Goal: Information Seeking & Learning: Learn about a topic

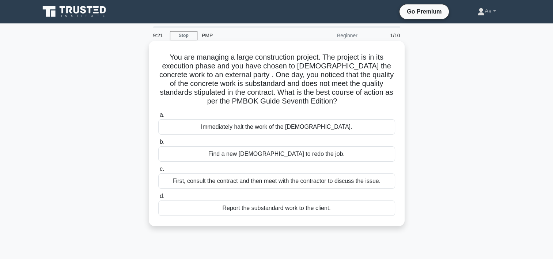
click at [369, 183] on div "First, consult the contract and then meet with the contractor to discuss the is…" at bounding box center [276, 180] width 237 height 15
click at [158, 172] on input "c. First, consult the contract and then meet with the contractor to discuss the…" at bounding box center [158, 169] width 0 height 5
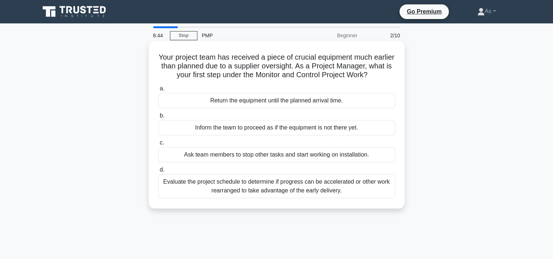
click at [363, 187] on div "Evaluate the project schedule to determine if progress can be accelerated or ot…" at bounding box center [276, 186] width 237 height 24
click at [158, 172] on input "d. Evaluate the project schedule to determine if progress can be accelerated or…" at bounding box center [158, 170] width 0 height 5
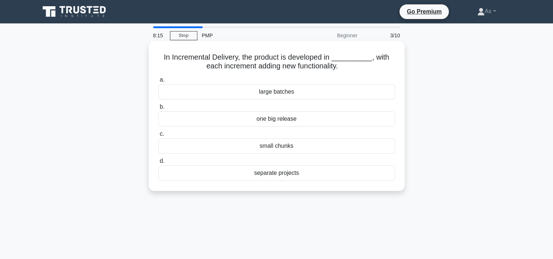
click at [340, 148] on div "small chunks" at bounding box center [276, 145] width 237 height 15
click at [158, 136] on input "c. small chunks" at bounding box center [158, 134] width 0 height 5
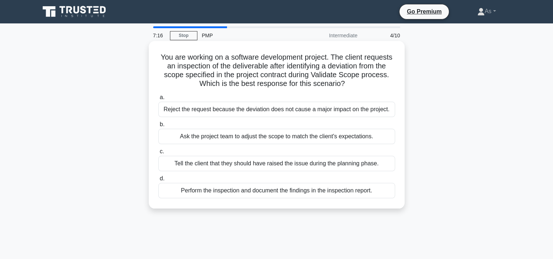
click at [381, 194] on div "Perform the inspection and document the findings in the inspection report." at bounding box center [276, 190] width 237 height 15
click at [158, 181] on input "d. Perform the inspection and document the findings in the inspection report." at bounding box center [158, 178] width 0 height 5
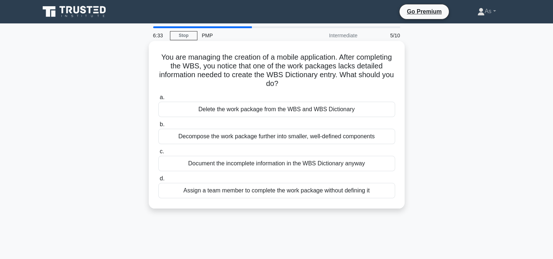
click at [378, 135] on div "Decompose the work package further into smaller, well-defined components" at bounding box center [276, 136] width 237 height 15
click at [158, 127] on input "b. Decompose the work package further into smaller, well-defined components" at bounding box center [158, 124] width 0 height 5
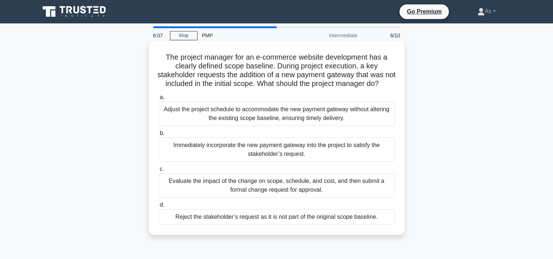
click at [380, 193] on div "Evaluate the impact of the change on scope, schedule, and cost, and then submit…" at bounding box center [276, 185] width 237 height 24
click at [158, 172] on input "c. Evaluate the impact of the change on scope, schedule, and cost, and then sub…" at bounding box center [158, 169] width 0 height 5
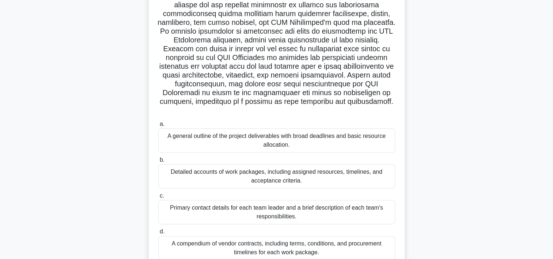
scroll to position [142, 0]
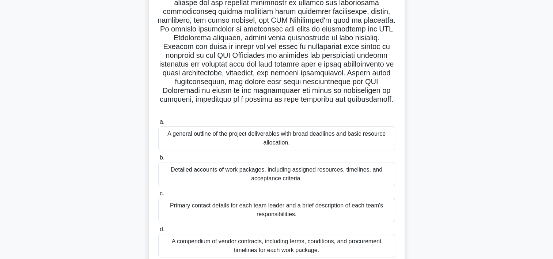
click at [341, 172] on div "Detailed accounts of work packages, including assigned resources, timelines, an…" at bounding box center [276, 174] width 237 height 24
click at [158, 160] on input "b. Detailed accounts of work packages, including assigned resources, timelines,…" at bounding box center [158, 157] width 0 height 5
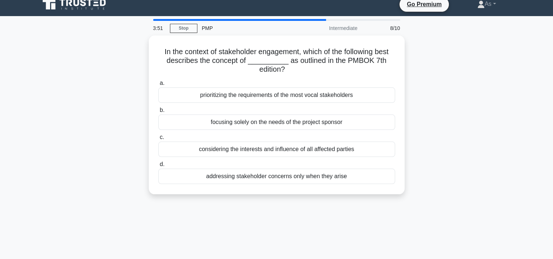
scroll to position [0, 0]
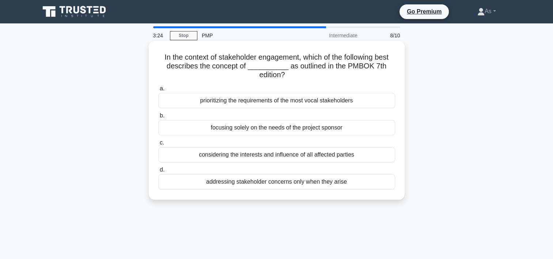
click at [364, 155] on div "considering the interests and influence of all affected parties" at bounding box center [276, 154] width 237 height 15
click at [158, 145] on input "c. considering the interests and influence of all affected parties" at bounding box center [158, 142] width 0 height 5
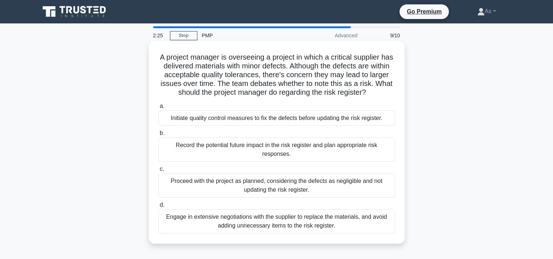
click at [368, 146] on div "Record the potential future impact in the risk register and plan appropriate ri…" at bounding box center [276, 150] width 237 height 24
click at [158, 136] on input "b. Record the potential future impact in the risk register and plan appropriate…" at bounding box center [158, 133] width 0 height 5
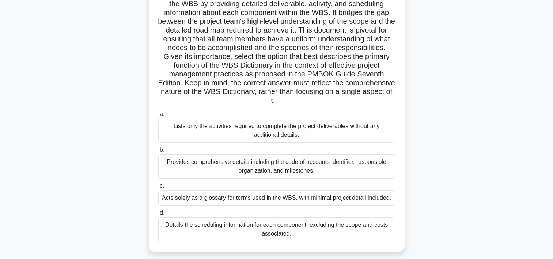
scroll to position [74, 0]
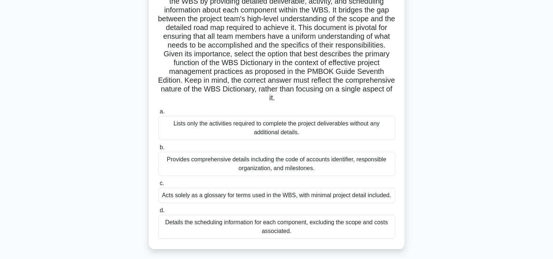
click at [357, 162] on div "Provides comprehensive details including the code of accounts identifier, respo…" at bounding box center [276, 164] width 237 height 24
click at [158, 150] on input "b. Provides comprehensive details including the code of accounts identifier, re…" at bounding box center [158, 147] width 0 height 5
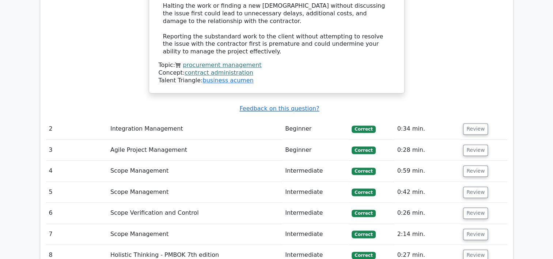
scroll to position [963, 0]
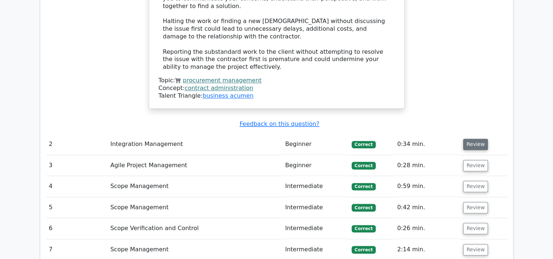
click at [478, 139] on button "Review" at bounding box center [475, 144] width 25 height 11
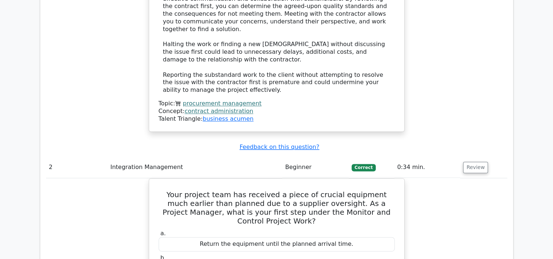
scroll to position [951, 0]
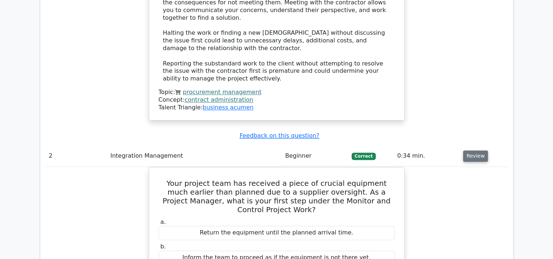
click at [477, 150] on button "Review" at bounding box center [475, 155] width 25 height 11
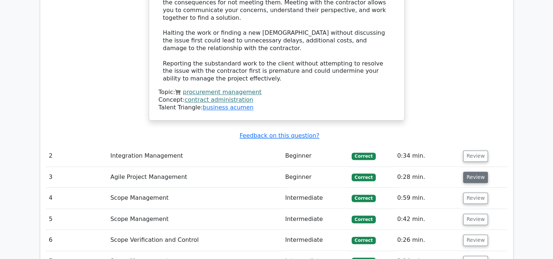
click at [476, 172] on button "Review" at bounding box center [475, 177] width 25 height 11
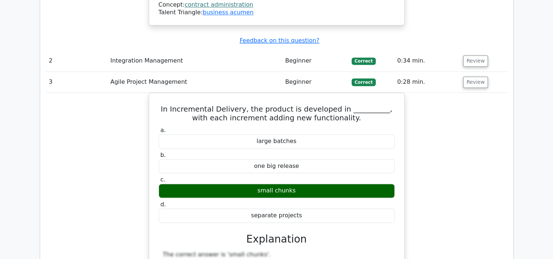
scroll to position [1041, 0]
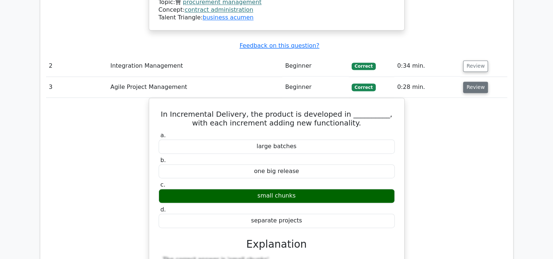
click at [474, 82] on button "Review" at bounding box center [475, 87] width 25 height 11
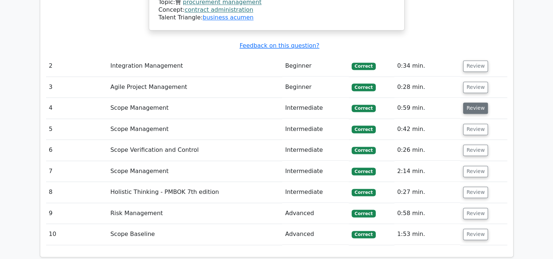
click at [471, 102] on button "Review" at bounding box center [475, 107] width 25 height 11
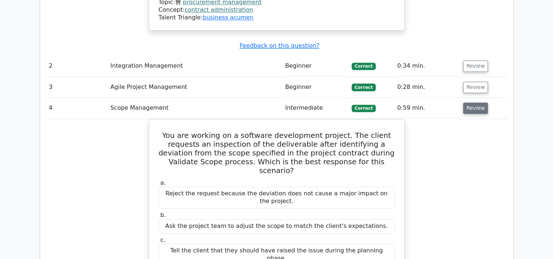
click at [471, 102] on button "Review" at bounding box center [475, 107] width 25 height 11
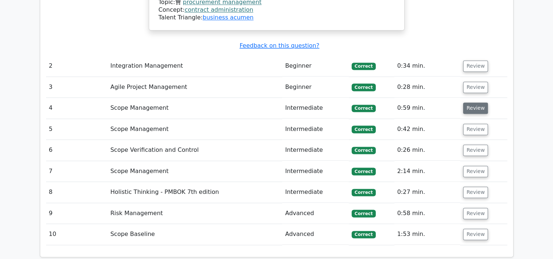
click at [467, 102] on button "Review" at bounding box center [475, 107] width 25 height 11
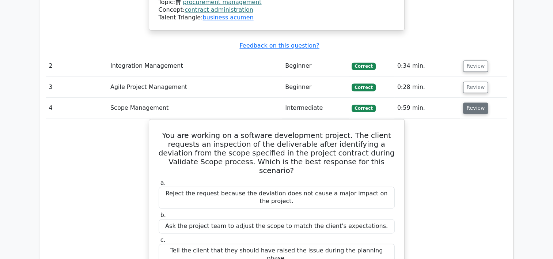
click at [467, 102] on button "Review" at bounding box center [475, 107] width 25 height 11
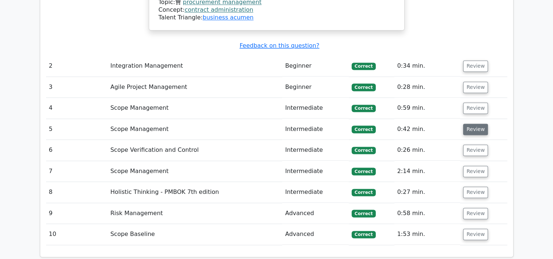
click at [474, 124] on button "Review" at bounding box center [475, 129] width 25 height 11
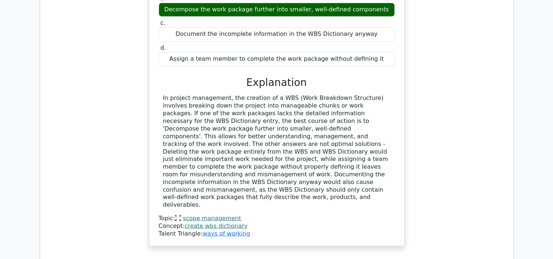
scroll to position [1269, 0]
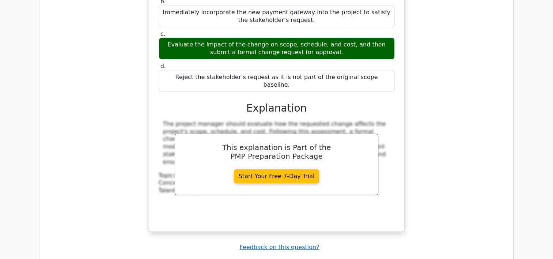
scroll to position [1657, 0]
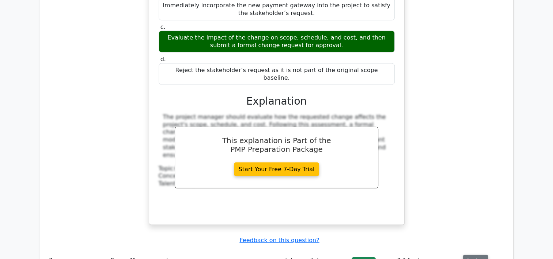
click at [469, 255] on button "Review" at bounding box center [475, 260] width 25 height 11
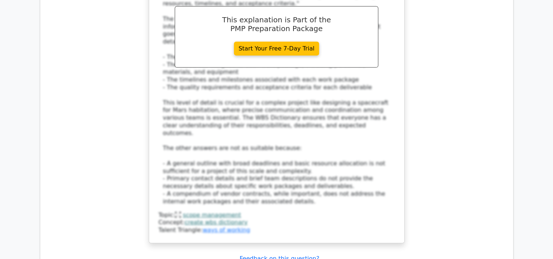
scroll to position [2335, 0]
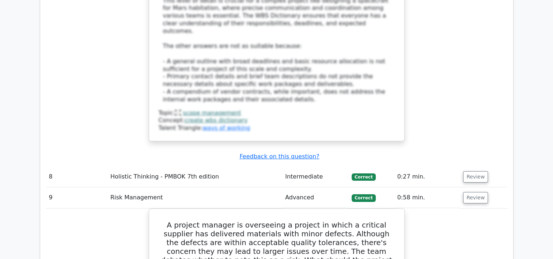
scroll to position [2466, 0]
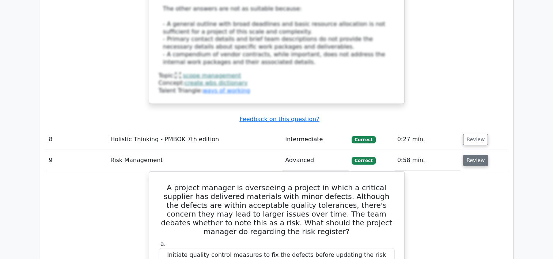
click at [474, 155] on button "Review" at bounding box center [475, 160] width 25 height 11
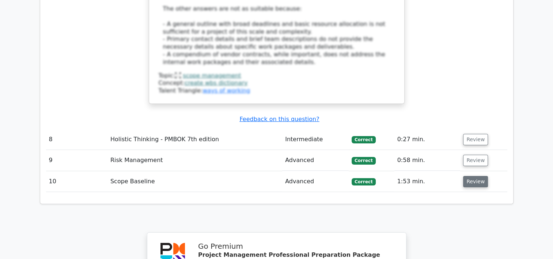
click at [471, 176] on button "Review" at bounding box center [475, 181] width 25 height 11
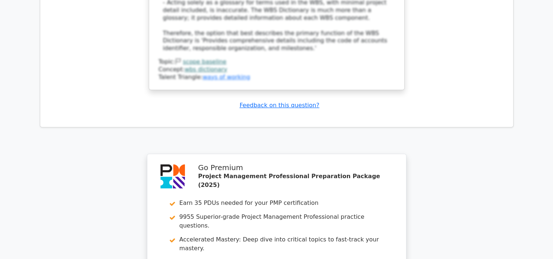
scroll to position [3111, 0]
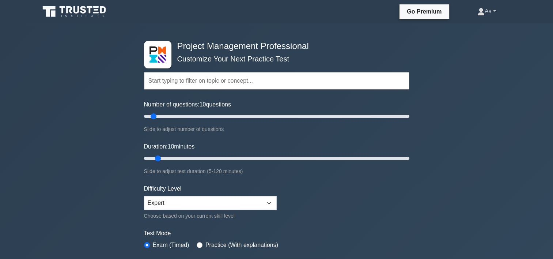
click at [484, 12] on link "As" at bounding box center [487, 11] width 54 height 15
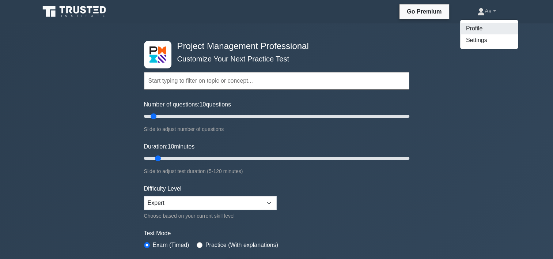
click at [484, 31] on link "Profile" at bounding box center [489, 29] width 58 height 12
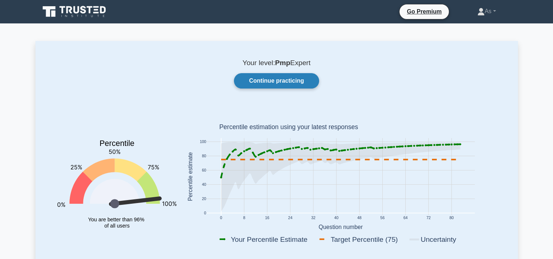
click at [291, 79] on link "Continue practicing" at bounding box center [276, 80] width 85 height 15
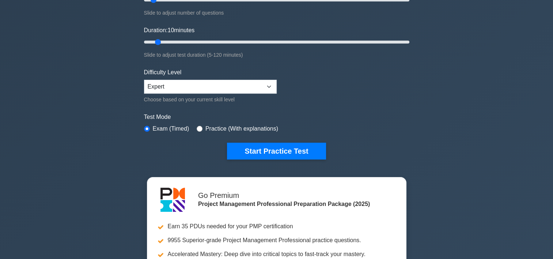
scroll to position [129, 0]
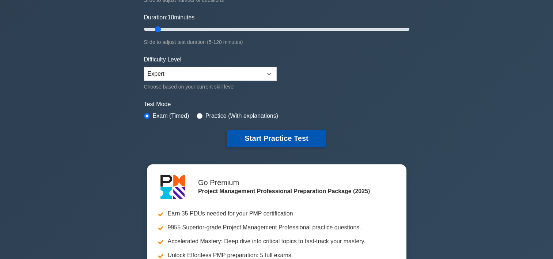
click at [290, 135] on button "Start Practice Test" at bounding box center [276, 138] width 99 height 17
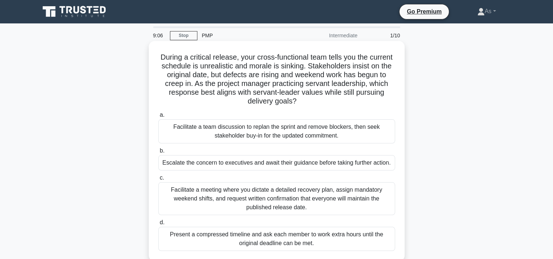
click at [356, 128] on div "Facilitate a team discussion to replan the sprint and remove blockers, then see…" at bounding box center [276, 131] width 237 height 24
click at [158, 117] on input "a. Facilitate a team discussion to replan the sprint and remove blockers, then …" at bounding box center [158, 115] width 0 height 5
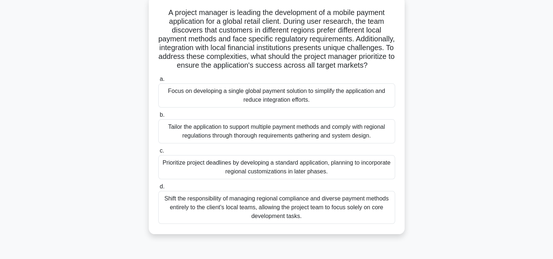
scroll to position [49, 0]
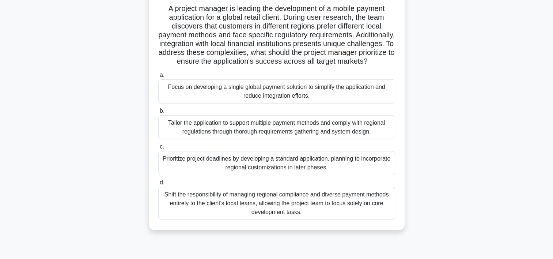
click at [373, 134] on div "Tailor the application to support multiple payment methods and comply with regi…" at bounding box center [276, 127] width 237 height 24
click at [158, 113] on input "b. Tailor the application to support multiple payment methods and comply with r…" at bounding box center [158, 111] width 0 height 5
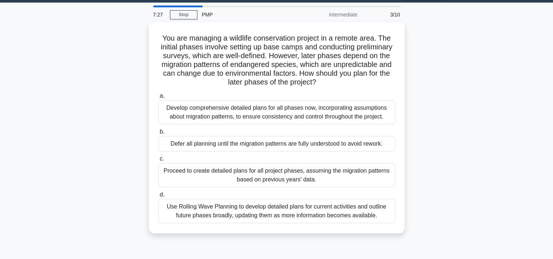
scroll to position [0, 0]
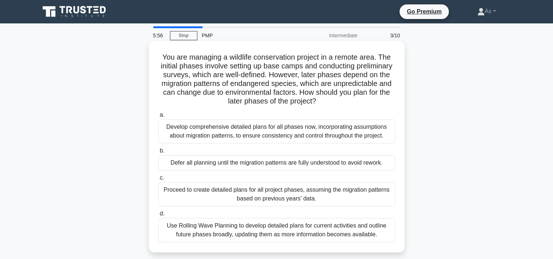
click at [377, 232] on div "Use Rolling Wave Planning to develop detailed plans for current activities and …" at bounding box center [276, 230] width 237 height 24
click at [158, 216] on input "d. Use Rolling Wave Planning to develop detailed plans for current activities a…" at bounding box center [158, 213] width 0 height 5
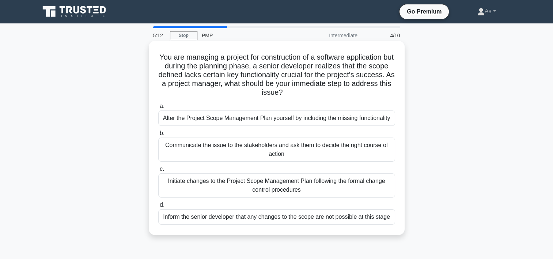
click at [362, 184] on div "Initiate changes to the Project Scope Management Plan following the formal chan…" at bounding box center [276, 185] width 237 height 24
click at [158, 172] on input "c. Initiate changes to the Project Scope Management Plan following the formal c…" at bounding box center [158, 169] width 0 height 5
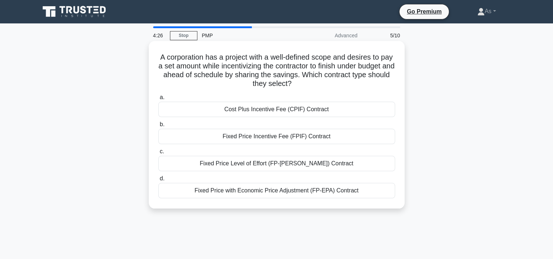
click at [367, 193] on div "Fixed Price with Economic Price Adjustment (FP-EPA) Contract" at bounding box center [276, 190] width 237 height 15
click at [158, 181] on input "d. Fixed Price with Economic Price Adjustment (FP-EPA) Contract" at bounding box center [158, 178] width 0 height 5
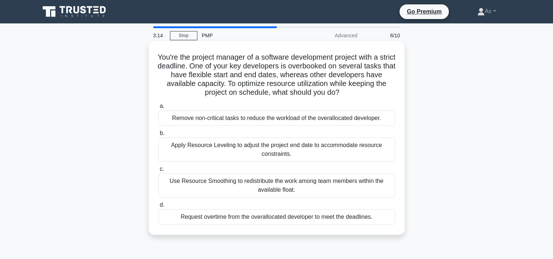
click at [375, 183] on div "Use Resource Smoothing to redistribute the work among team members within the a…" at bounding box center [276, 185] width 237 height 24
click at [158, 172] on input "c. Use Resource Smoothing to redistribute the work among team members within th…" at bounding box center [158, 169] width 0 height 5
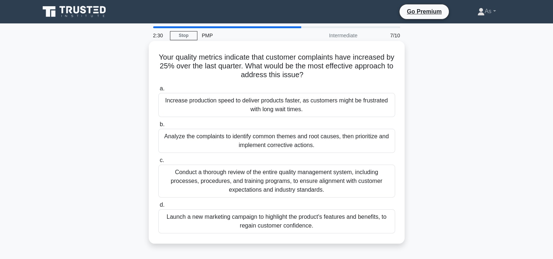
click at [326, 142] on div "Analyze the complaints to identify common themes and root causes, then prioriti…" at bounding box center [276, 141] width 237 height 24
click at [158, 127] on input "b. Analyze the complaints to identify common themes and root causes, then prior…" at bounding box center [158, 124] width 0 height 5
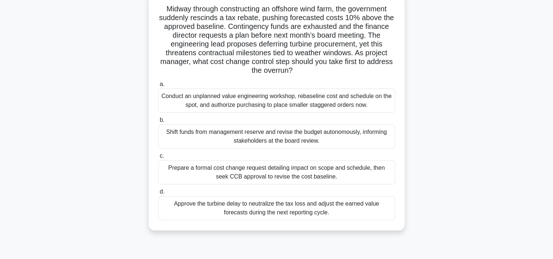
scroll to position [50, 0]
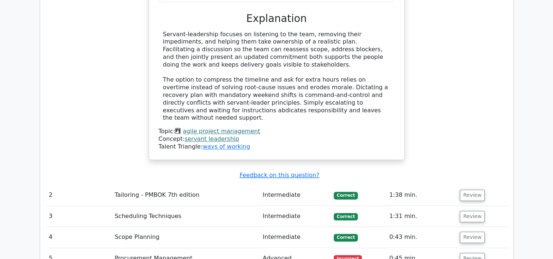
scroll to position [892, 0]
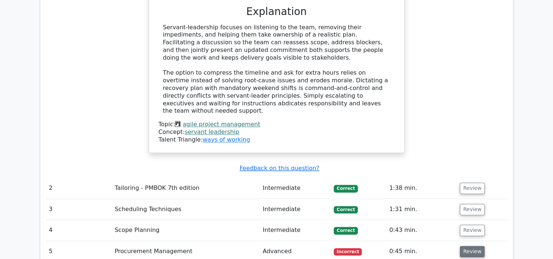
click at [470, 246] on button "Review" at bounding box center [472, 251] width 25 height 11
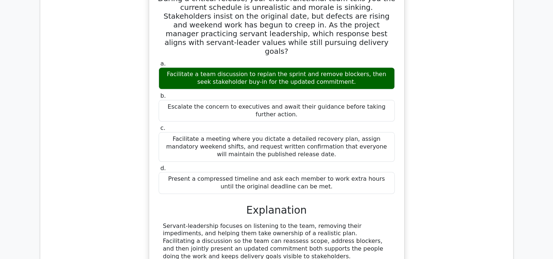
scroll to position [0, 0]
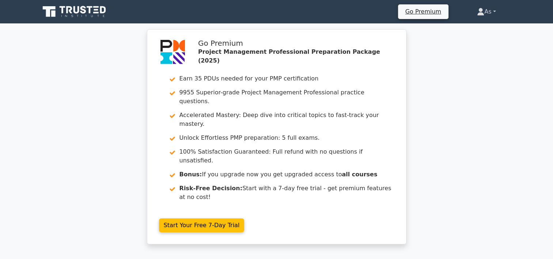
click at [495, 14] on link "As" at bounding box center [487, 11] width 54 height 15
click at [488, 26] on link "Profile" at bounding box center [489, 29] width 58 height 12
